Goal: Transaction & Acquisition: Purchase product/service

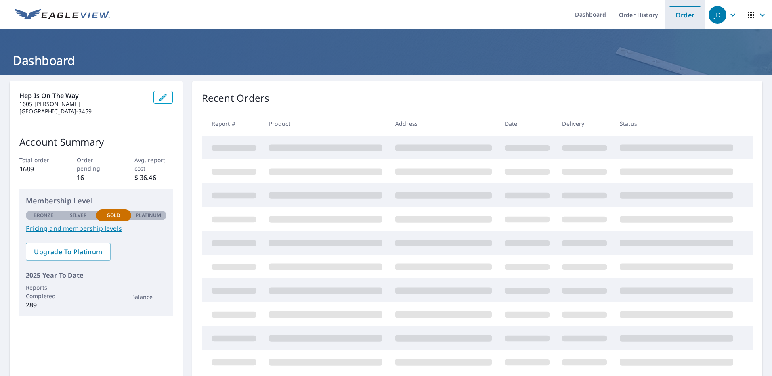
click at [671, 19] on link "Order" at bounding box center [685, 14] width 33 height 17
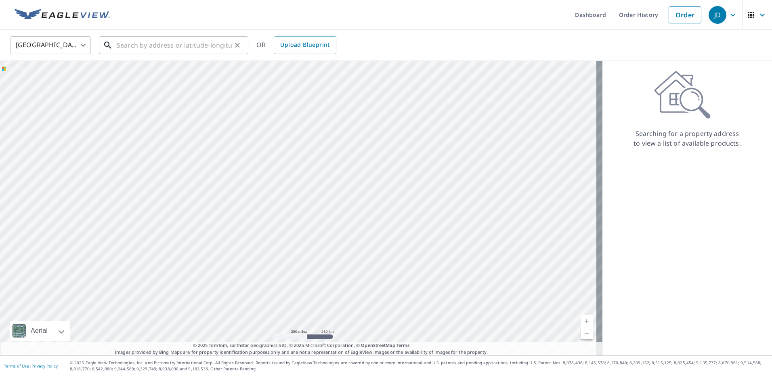
click at [152, 43] on input "text" at bounding box center [174, 45] width 115 height 23
paste input "[STREET_ADDRESS]"
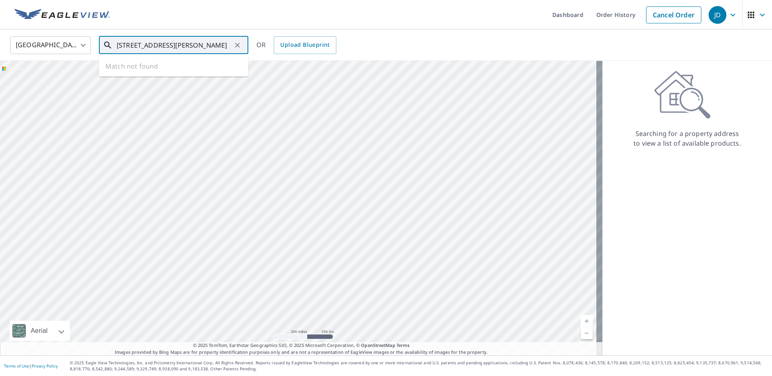
type input "[STREET_ADDRESS][PERSON_NAME]"
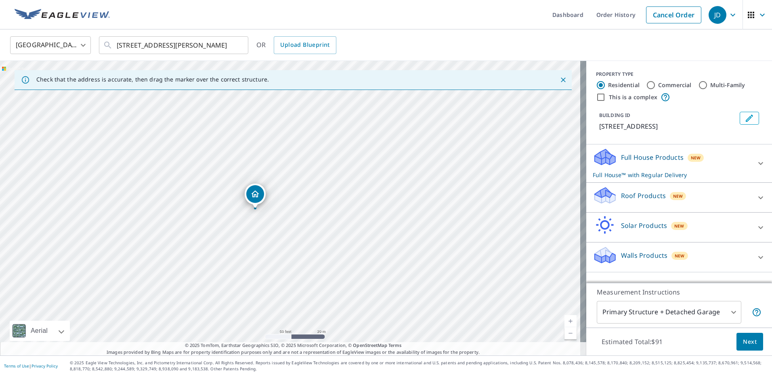
drag, startPoint x: 259, startPoint y: 185, endPoint x: 481, endPoint y: 384, distance: 298.8
click at [481, 376] on html "JD JD Dashboard Order History Cancel Order JD [GEOGRAPHIC_DATA] [GEOGRAPHIC_DAT…" at bounding box center [386, 188] width 772 height 376
drag, startPoint x: 330, startPoint y: 224, endPoint x: 441, endPoint y: 328, distance: 152.3
click at [441, 328] on div "[STREET_ADDRESS][PERSON_NAME]" at bounding box center [293, 208] width 586 height 295
drag, startPoint x: 314, startPoint y: 187, endPoint x: 447, endPoint y: 261, distance: 152.0
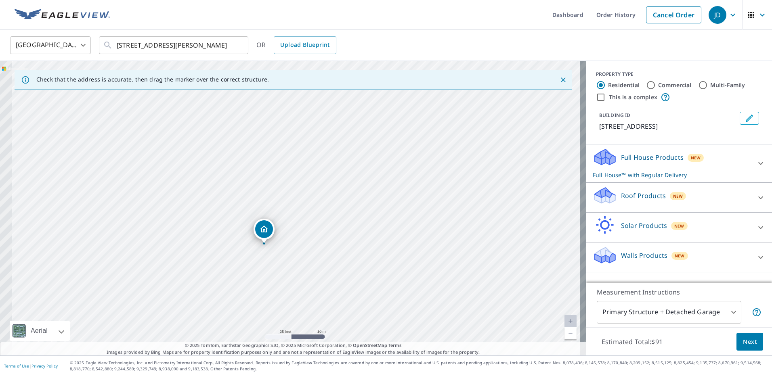
click at [447, 261] on div "[STREET_ADDRESS][PERSON_NAME]" at bounding box center [293, 208] width 586 height 295
drag, startPoint x: 524, startPoint y: 272, endPoint x: 575, endPoint y: 357, distance: 99.4
click at [575, 357] on div "Dashboard Order History Cancel Order JD United States [GEOGRAPHIC_DATA] ​ [STRE…" at bounding box center [386, 188] width 772 height 376
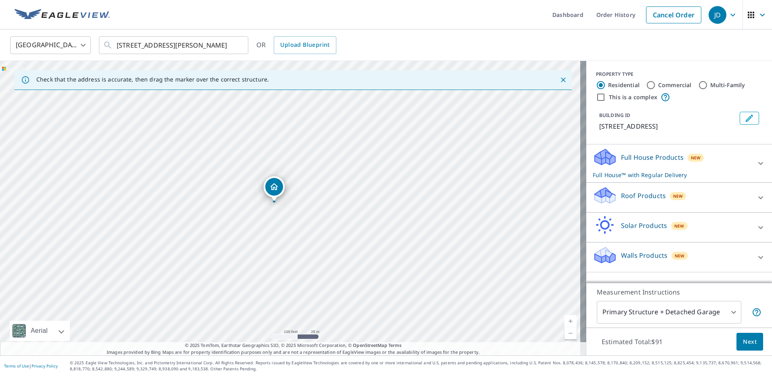
click at [339, 210] on div "[STREET_ADDRESS][PERSON_NAME]" at bounding box center [293, 208] width 586 height 295
drag, startPoint x: 287, startPoint y: 157, endPoint x: 313, endPoint y: 222, distance: 69.4
click at [313, 222] on div "[STREET_ADDRESS][PERSON_NAME]" at bounding box center [293, 208] width 586 height 295
drag, startPoint x: 359, startPoint y: 250, endPoint x: 348, endPoint y: 158, distance: 93.1
click at [348, 158] on div "[STREET_ADDRESS][PERSON_NAME]" at bounding box center [293, 208] width 586 height 295
